Goal: Use online tool/utility: Utilize a website feature to perform a specific function

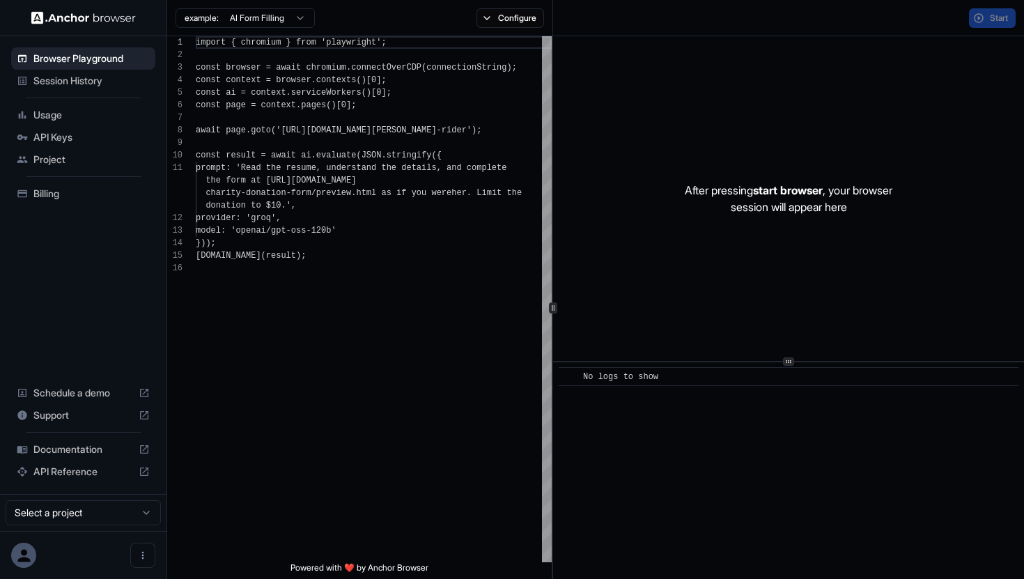
scroll to position [125, 0]
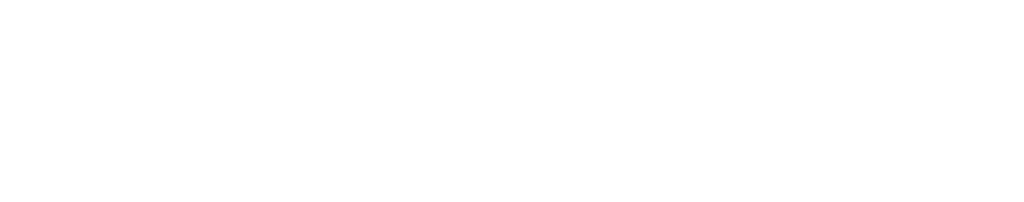
click at [595, 109] on html at bounding box center [512, 101] width 1024 height 202
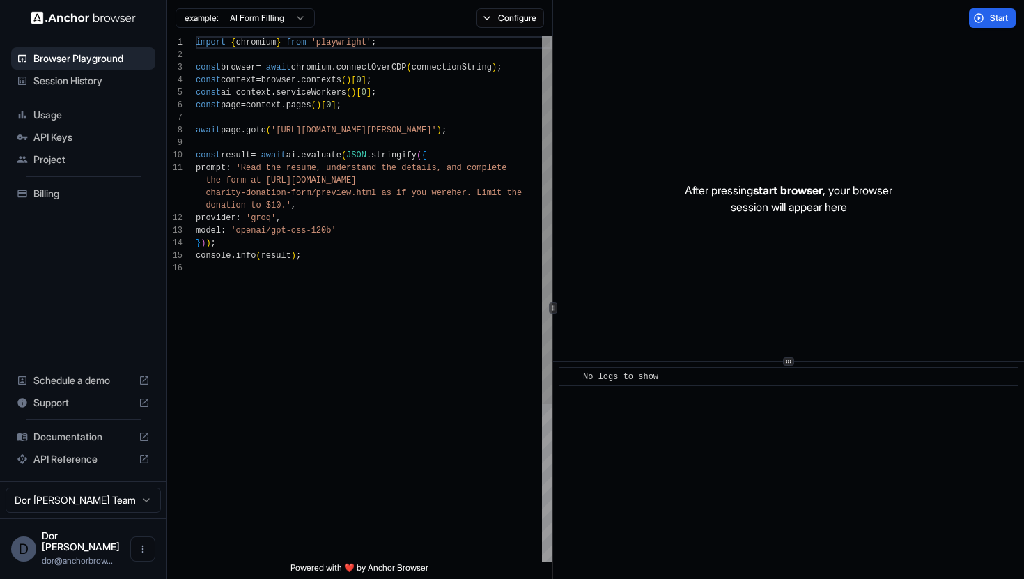
scroll to position [88, 0]
drag, startPoint x: 281, startPoint y: 130, endPoint x: 476, endPoint y: 130, distance: 195.7
click at [476, 130] on div "import { chromium } from 'playwright' ; const browser = await chromium . connec…" at bounding box center [374, 412] width 356 height 752
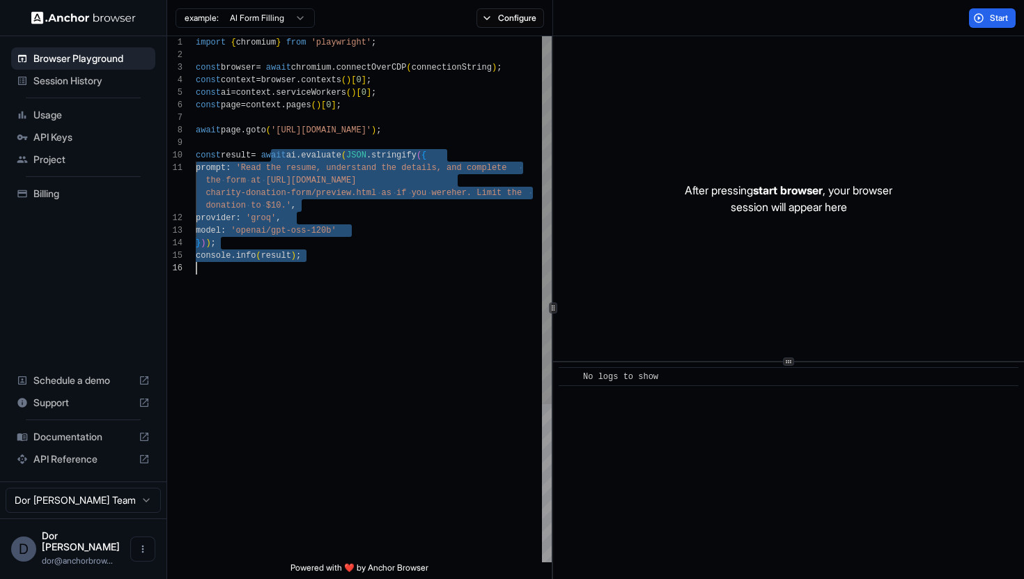
drag, startPoint x: 270, startPoint y: 150, endPoint x: 272, endPoint y: 329, distance: 179.0
click at [272, 329] on div "import { chromium } from 'playwright' ; const browser = await chromium . connec…" at bounding box center [374, 412] width 356 height 752
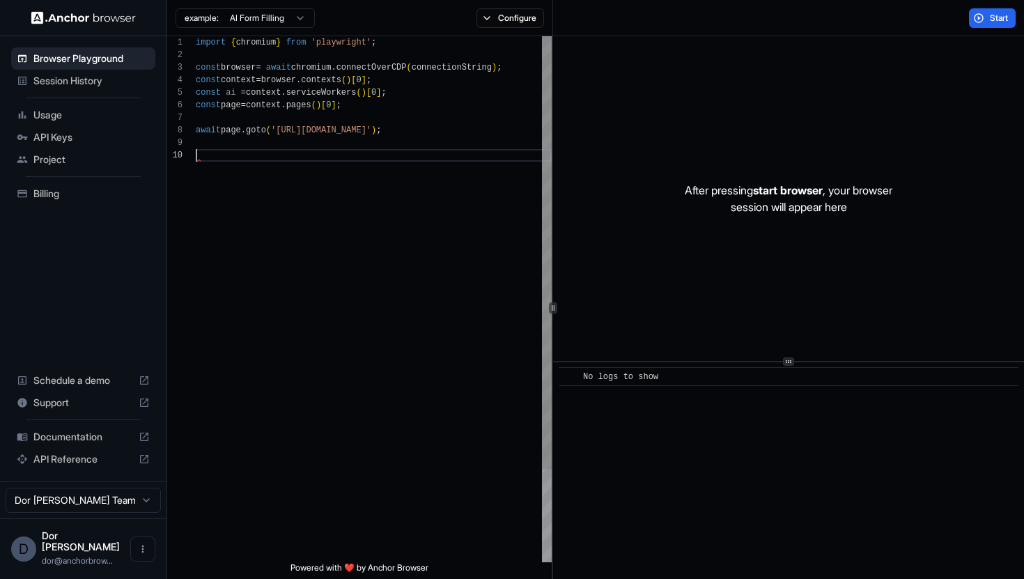
type textarea "**********"
click at [512, 19] on button "Configure" at bounding box center [510, 18] width 68 height 20
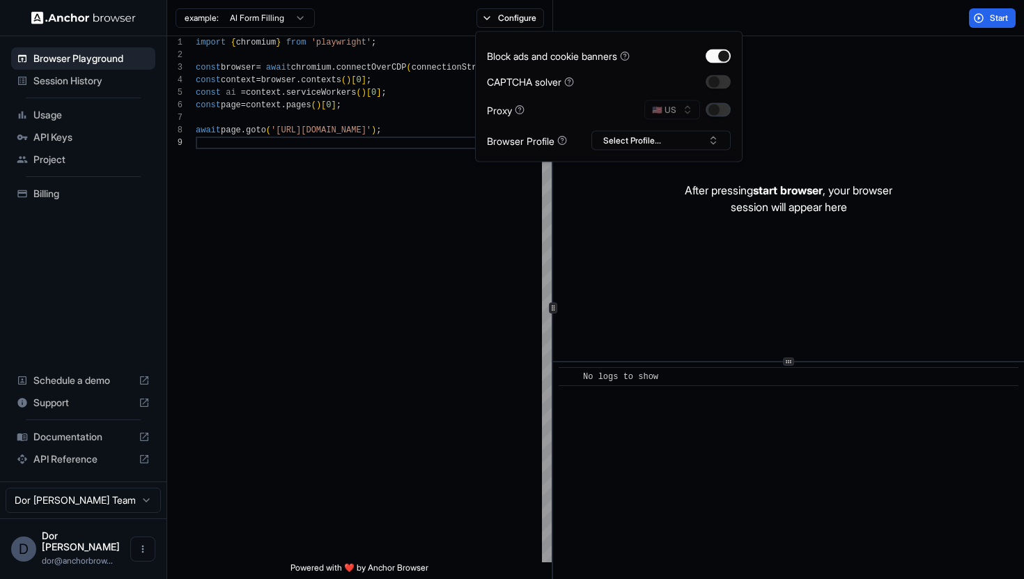
click at [720, 113] on button "button" at bounding box center [718, 110] width 25 height 14
click at [841, 20] on div "Start" at bounding box center [789, 18] width 472 height 36
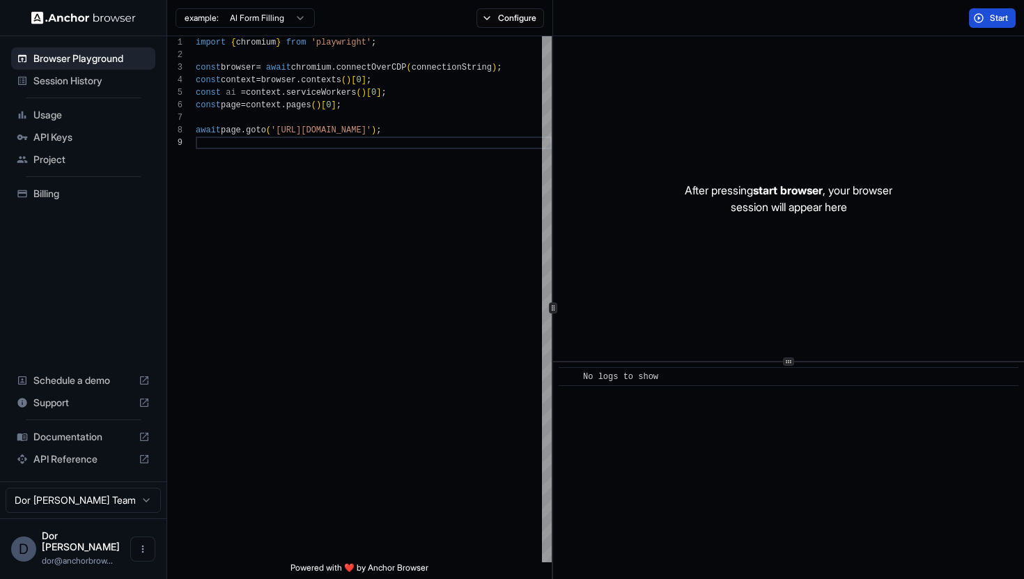
click at [987, 22] on button "Start" at bounding box center [992, 18] width 47 height 20
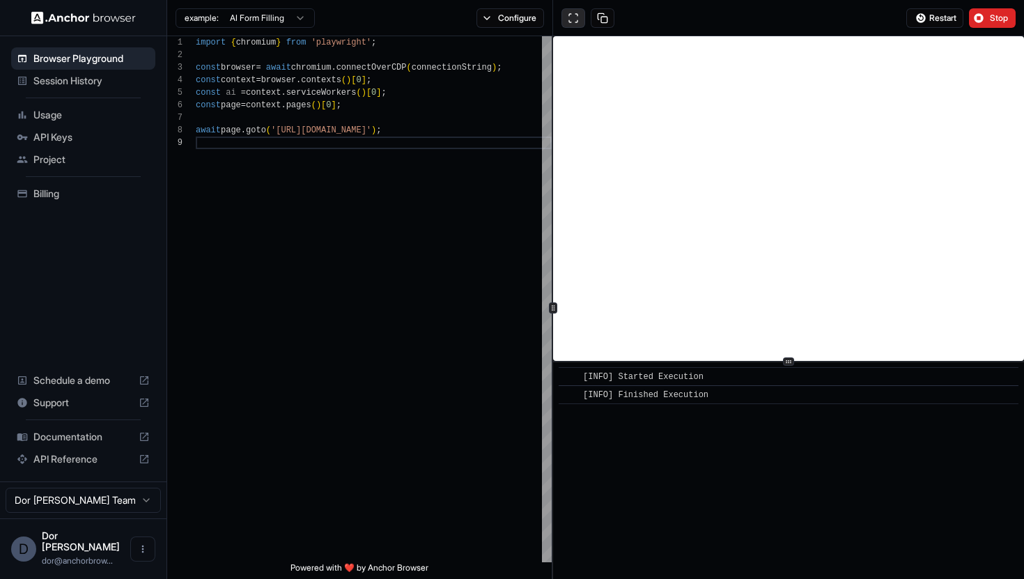
click at [575, 18] on button at bounding box center [573, 18] width 24 height 20
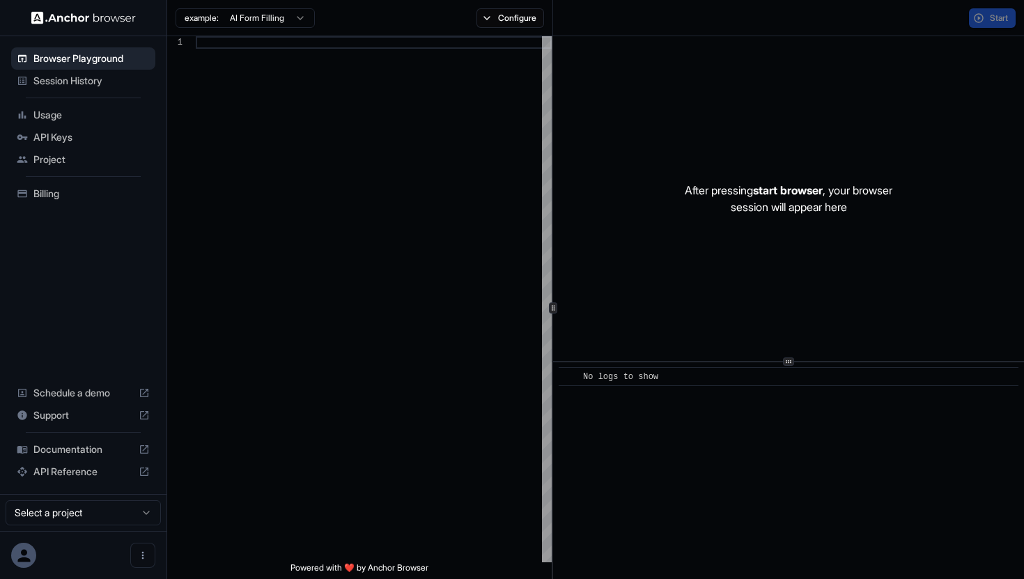
scroll to position [125, 0]
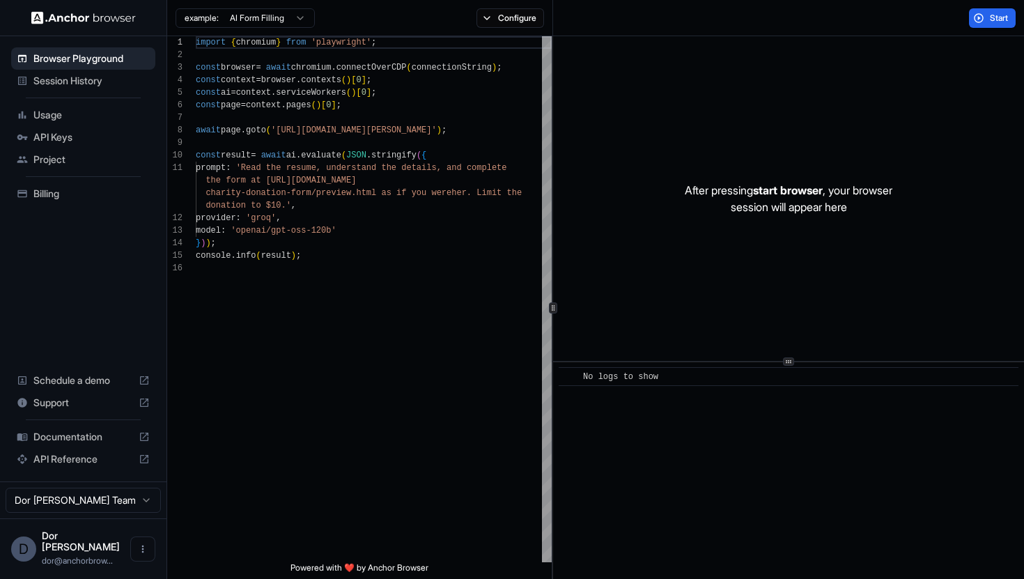
click at [74, 78] on span "Session History" at bounding box center [91, 81] width 116 height 14
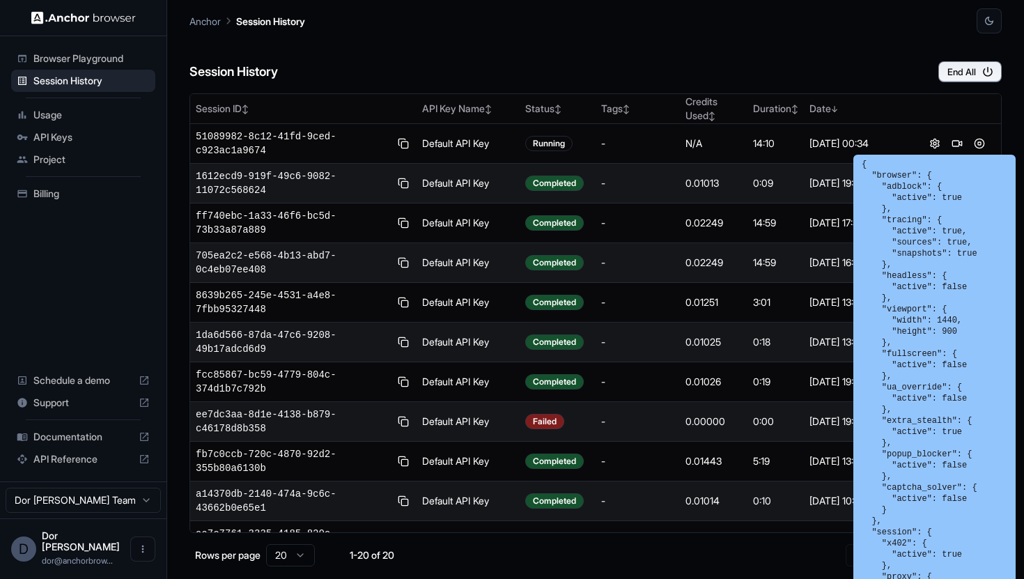
click at [926, 489] on pre "{ "browser": { "adblock": { "active": true }, "tracing": { "active": true, "sou…" at bounding box center [935, 460] width 146 height 602
copy pre "captcha_solver"
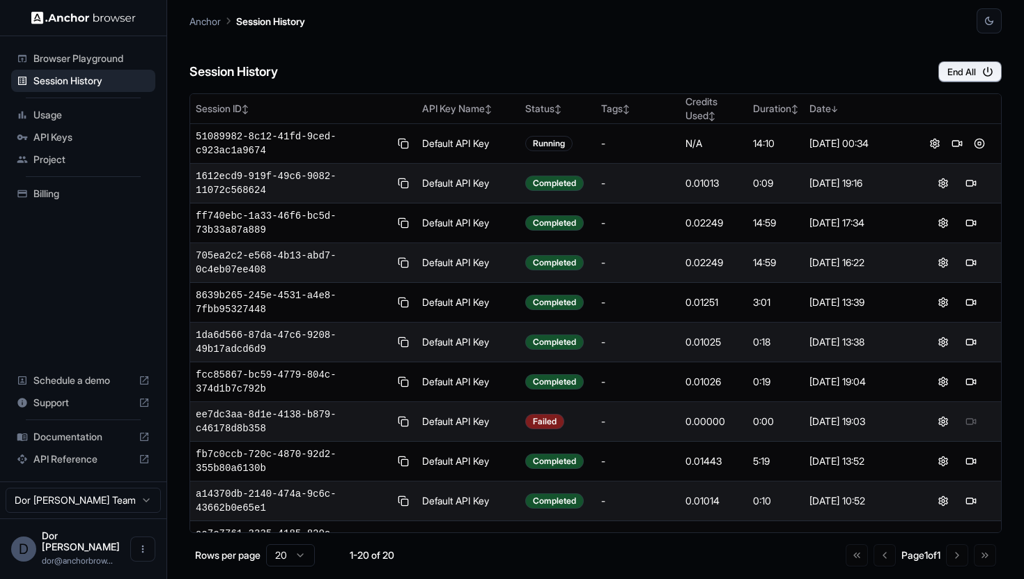
click at [818, 40] on div "Session History End All" at bounding box center [595, 57] width 812 height 49
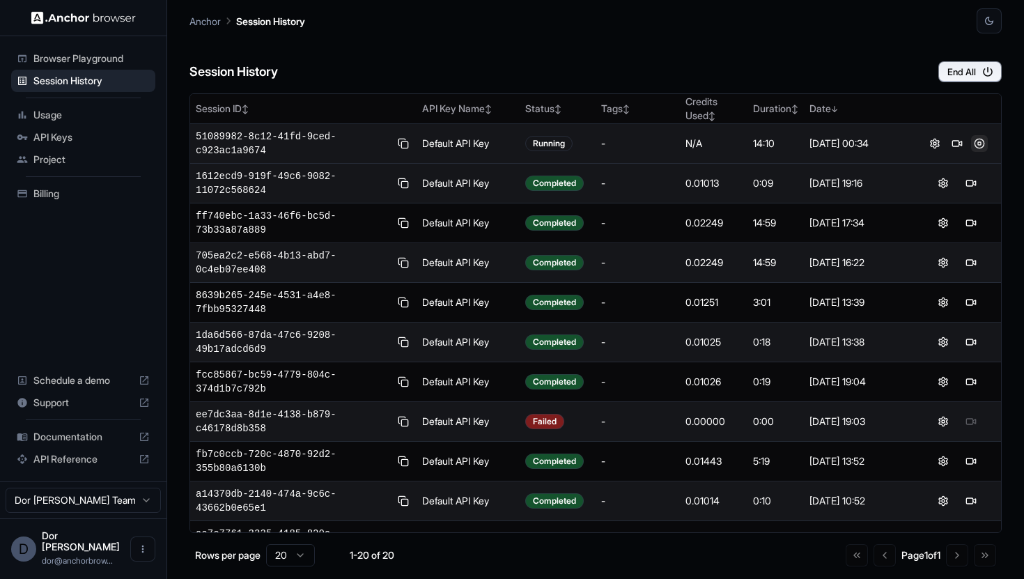
click at [979, 141] on button at bounding box center [979, 143] width 17 height 17
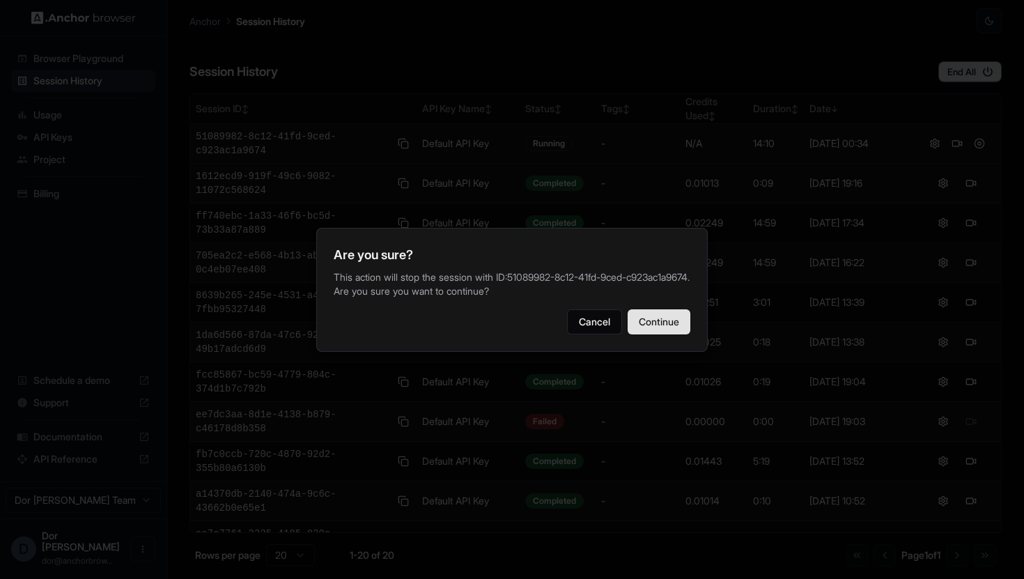
click at [660, 326] on button "Continue" at bounding box center [659, 321] width 63 height 25
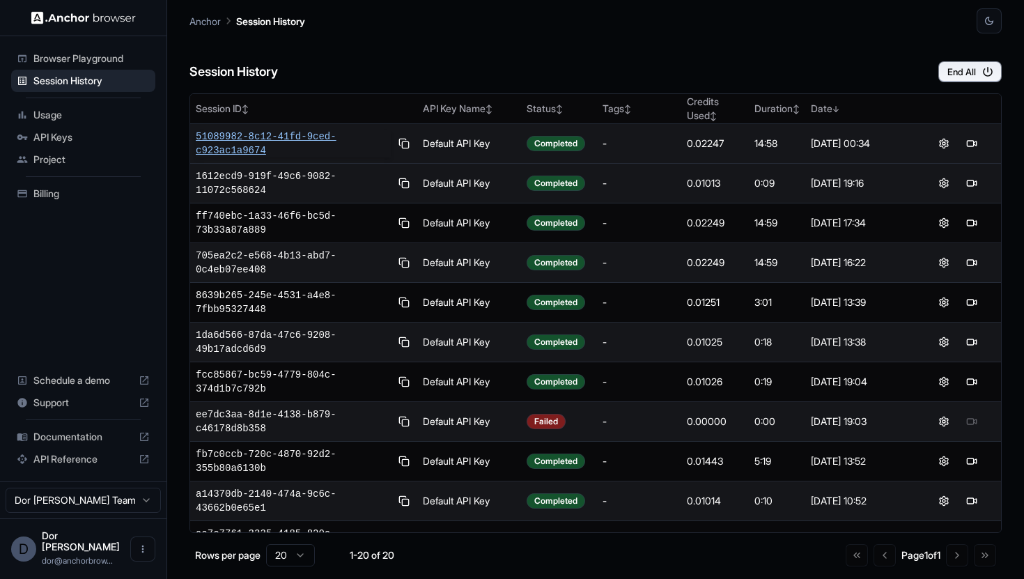
click at [244, 141] on span "51089982-8c12-41fd-9ced-c923ac1a9674" at bounding box center [293, 144] width 195 height 28
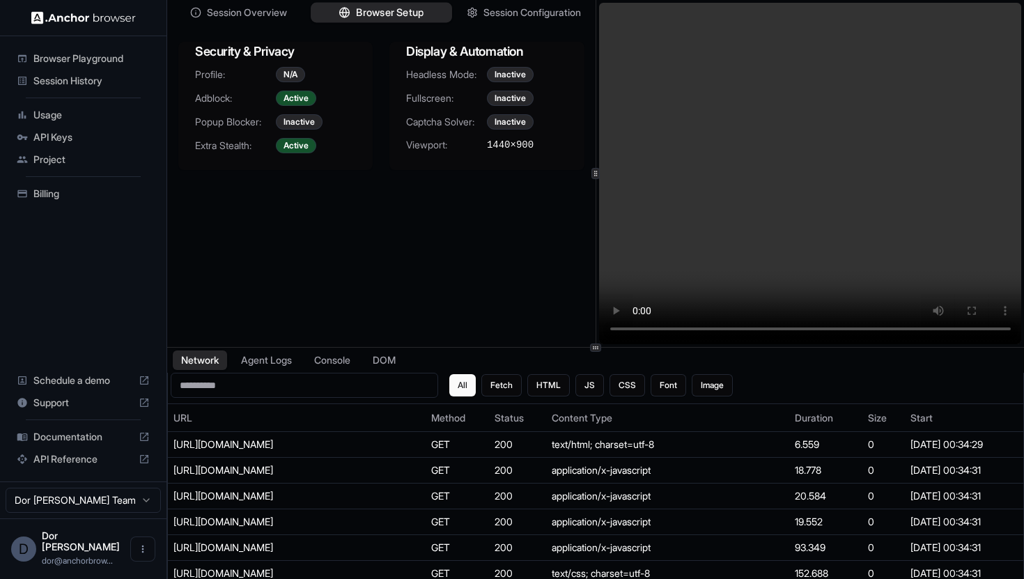
click at [391, 8] on span "Browser Setup" at bounding box center [390, 13] width 68 height 15
click at [384, 10] on span "Browser Setup" at bounding box center [390, 13] width 68 height 15
click at [97, 57] on span "Browser Playground" at bounding box center [91, 59] width 116 height 14
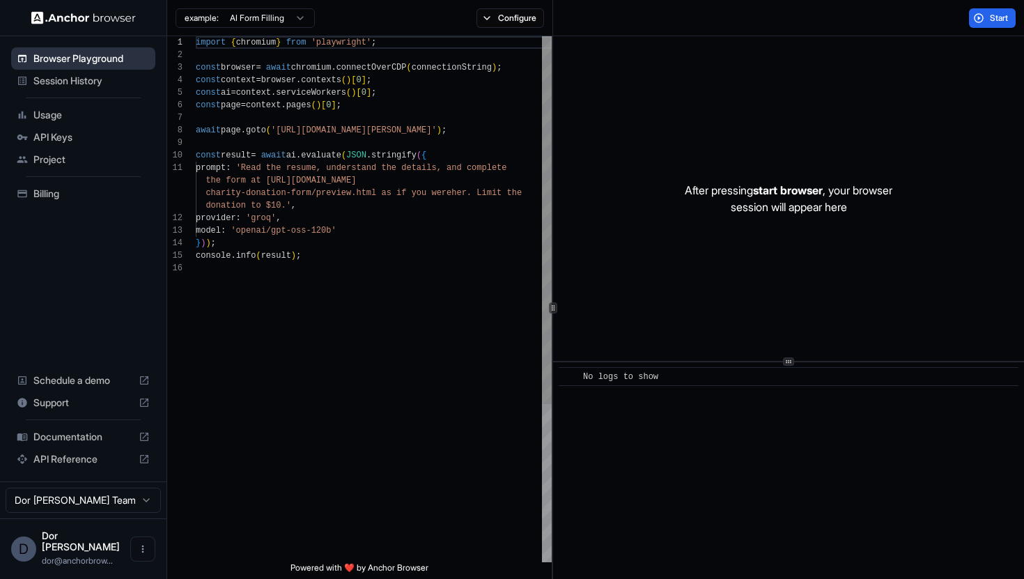
scroll to position [125, 0]
click at [97, 57] on span "Browser Playground" at bounding box center [91, 59] width 116 height 14
click at [77, 84] on span "Session History" at bounding box center [91, 81] width 116 height 14
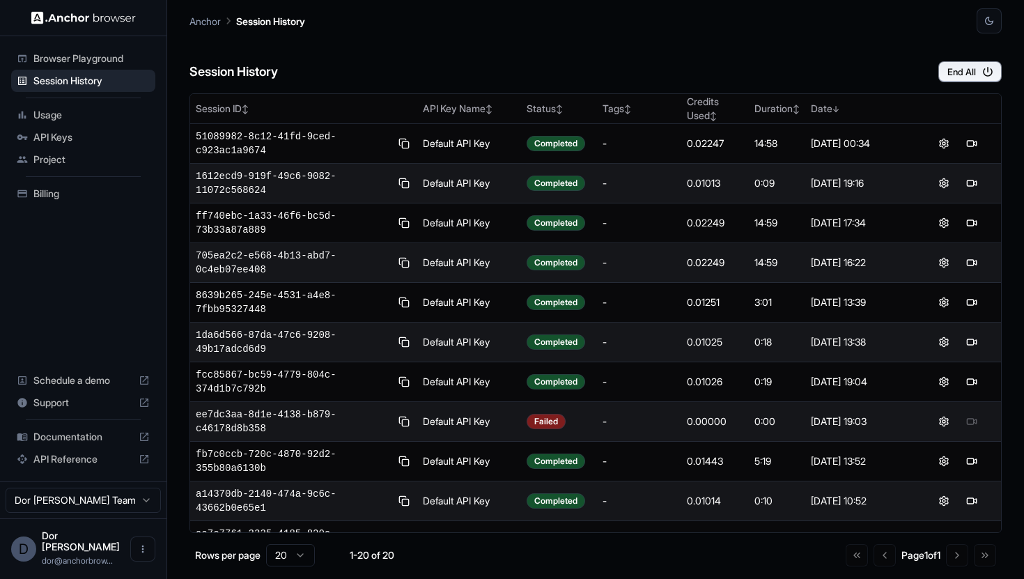
click at [820, 52] on div "Session History End All" at bounding box center [595, 57] width 812 height 49
click at [676, 52] on div "Session History End All" at bounding box center [595, 57] width 812 height 49
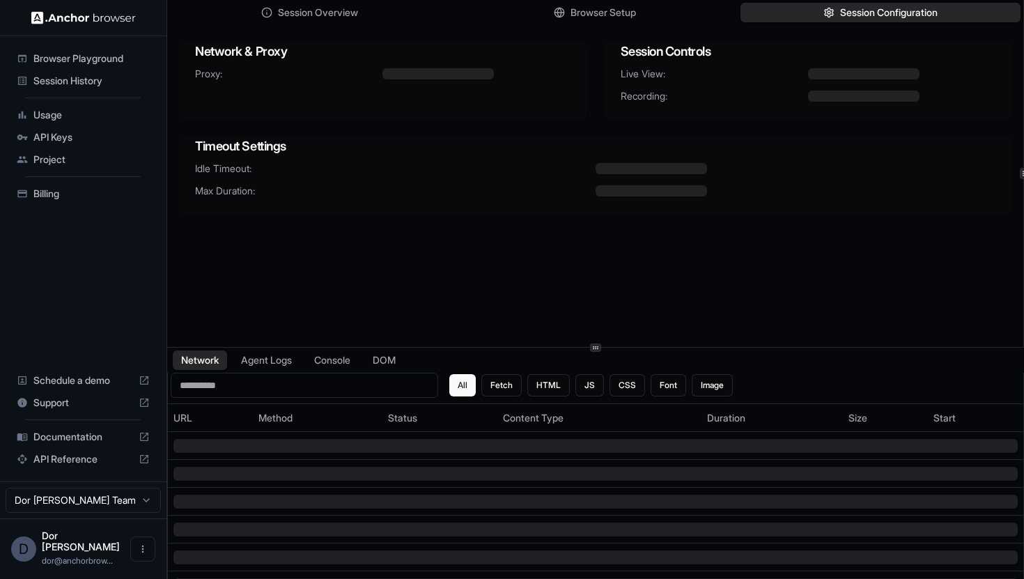
click at [60, 60] on span "Browser Playground" at bounding box center [91, 59] width 116 height 14
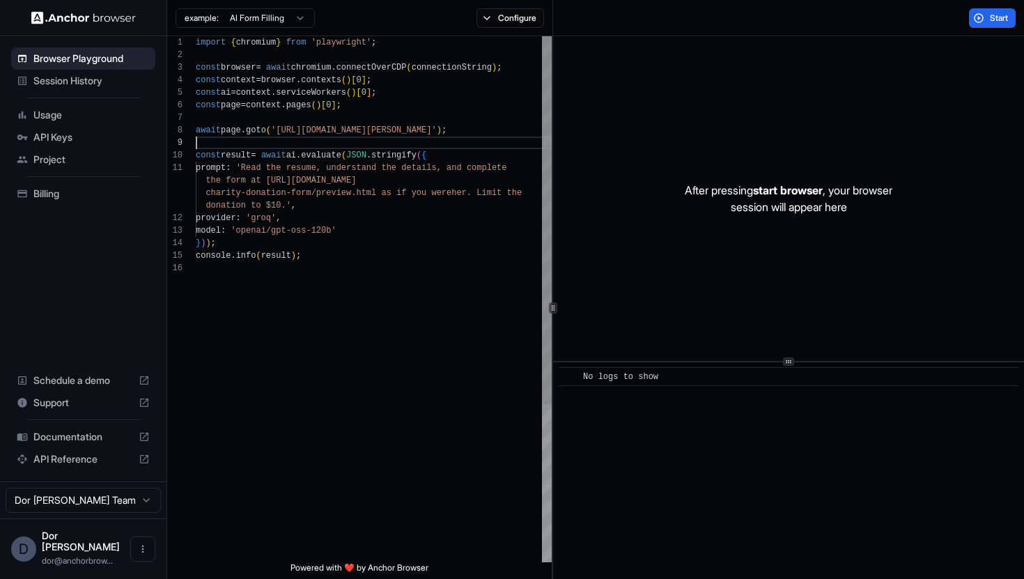
scroll to position [100, 0]
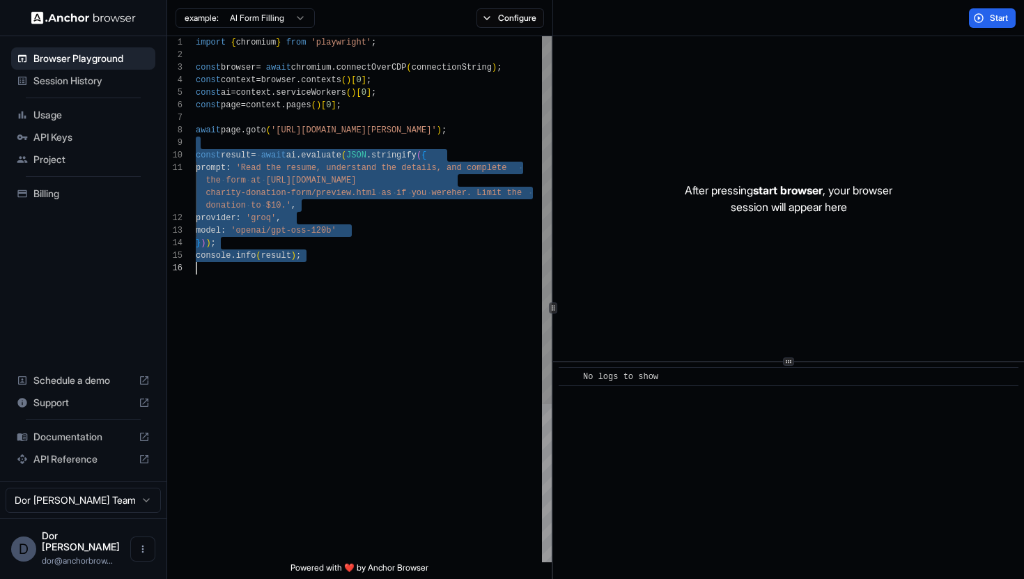
drag, startPoint x: 282, startPoint y: 143, endPoint x: 280, endPoint y: 387, distance: 243.8
click at [280, 387] on div "import { chromium } from 'playwright' ; const browser = await chromium . connec…" at bounding box center [374, 412] width 356 height 752
type textarea "**********"
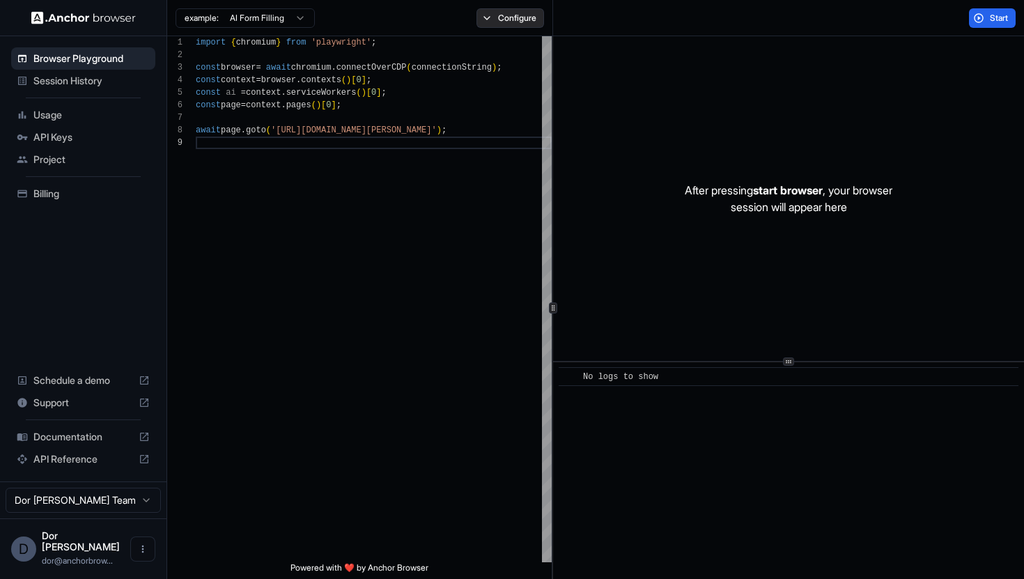
click at [507, 24] on button "Configure" at bounding box center [510, 18] width 68 height 20
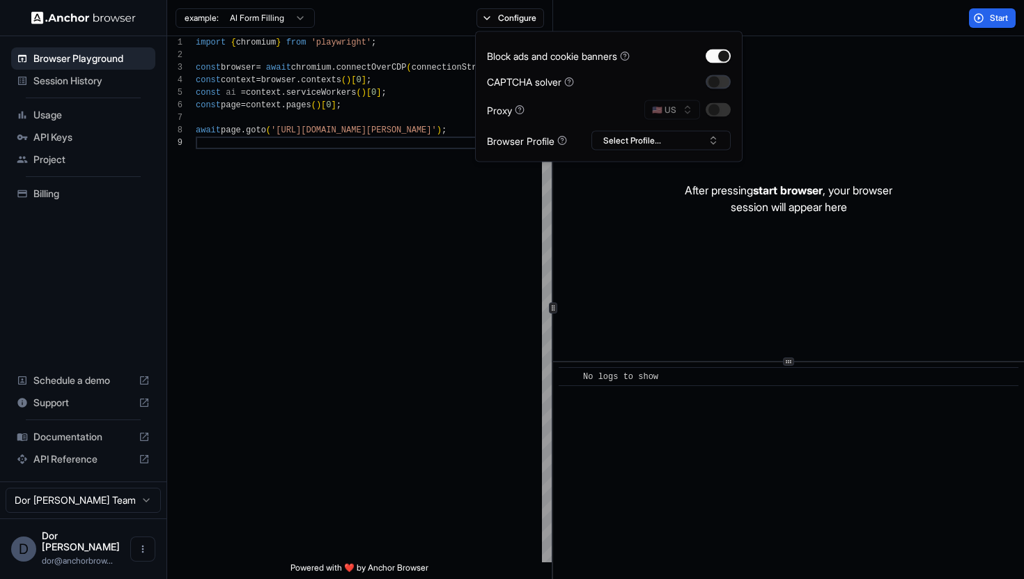
click at [716, 81] on button "button" at bounding box center [718, 82] width 25 height 14
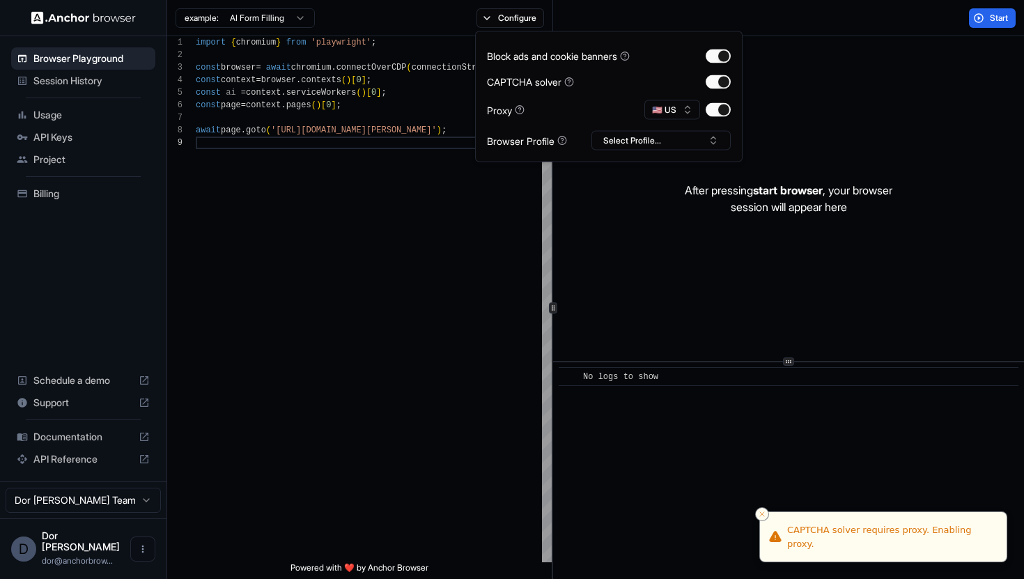
click at [865, 22] on div "Start" at bounding box center [789, 18] width 472 height 36
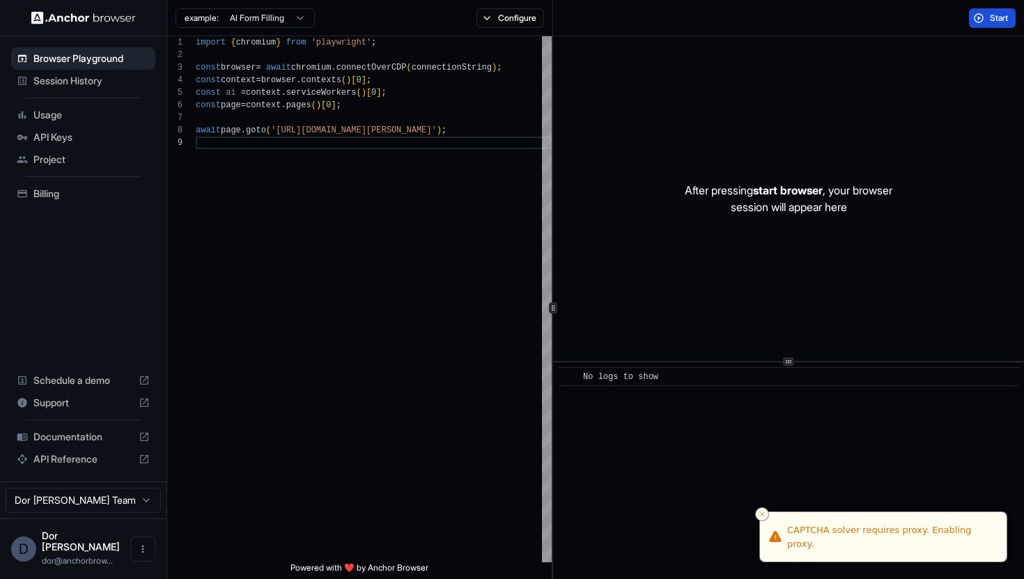
click at [1005, 15] on span "Start" at bounding box center [1000, 18] width 20 height 11
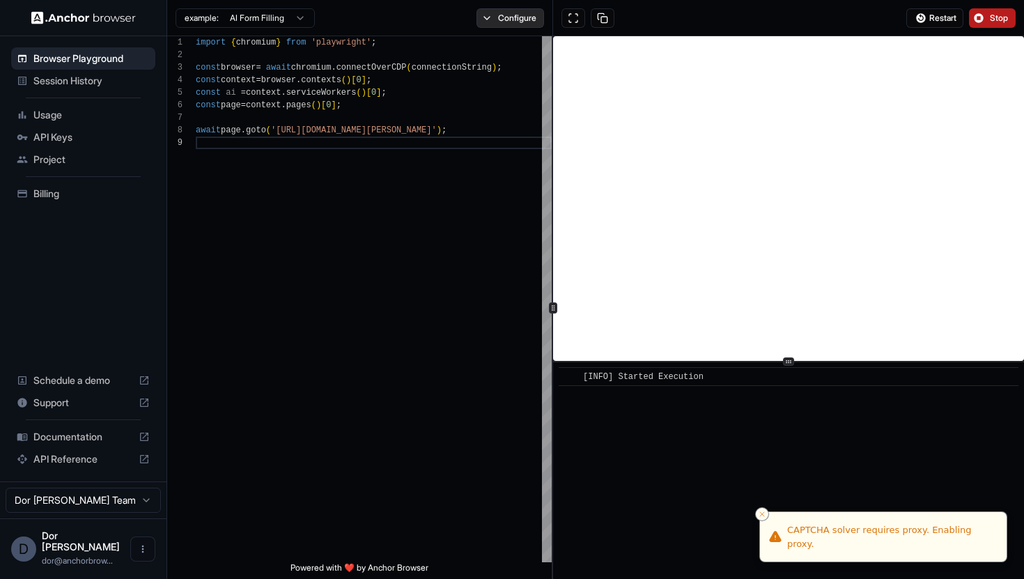
click at [506, 20] on button "Configure" at bounding box center [510, 18] width 68 height 20
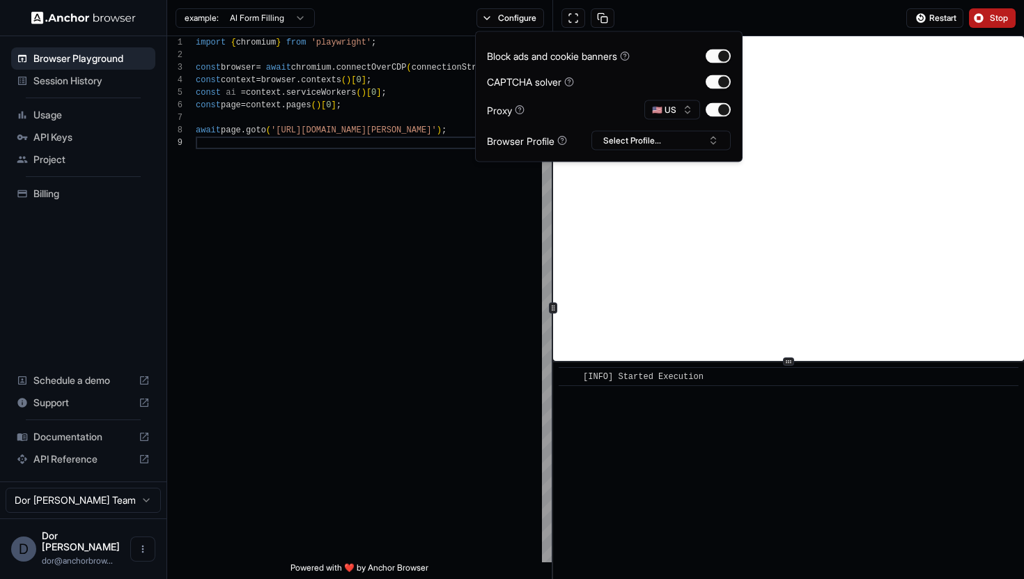
click at [718, 13] on div "Restart Stop" at bounding box center [789, 18] width 472 height 36
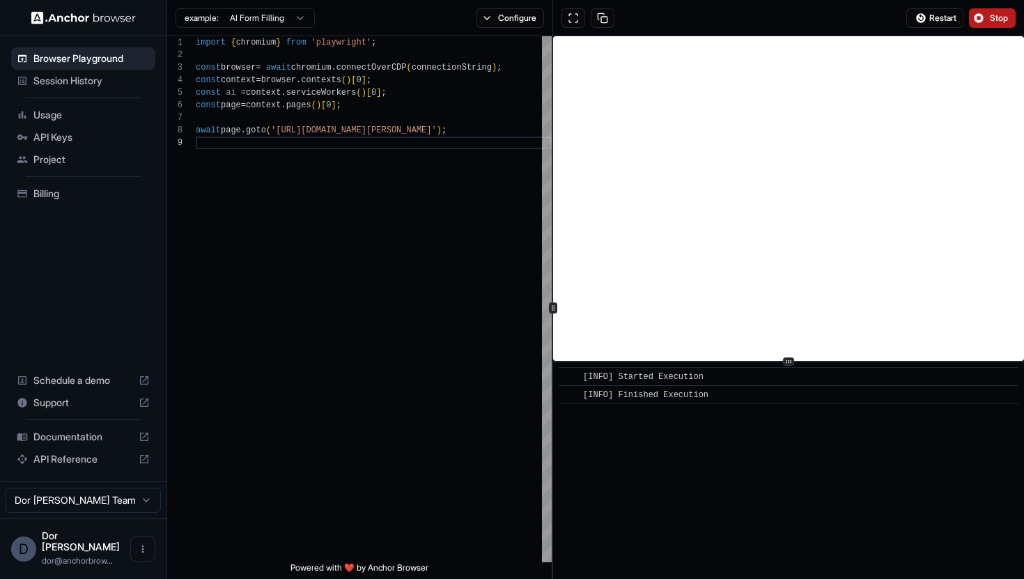
click at [692, 13] on div "Restart Stop" at bounding box center [789, 18] width 472 height 36
